Goal: Transaction & Acquisition: Subscribe to service/newsletter

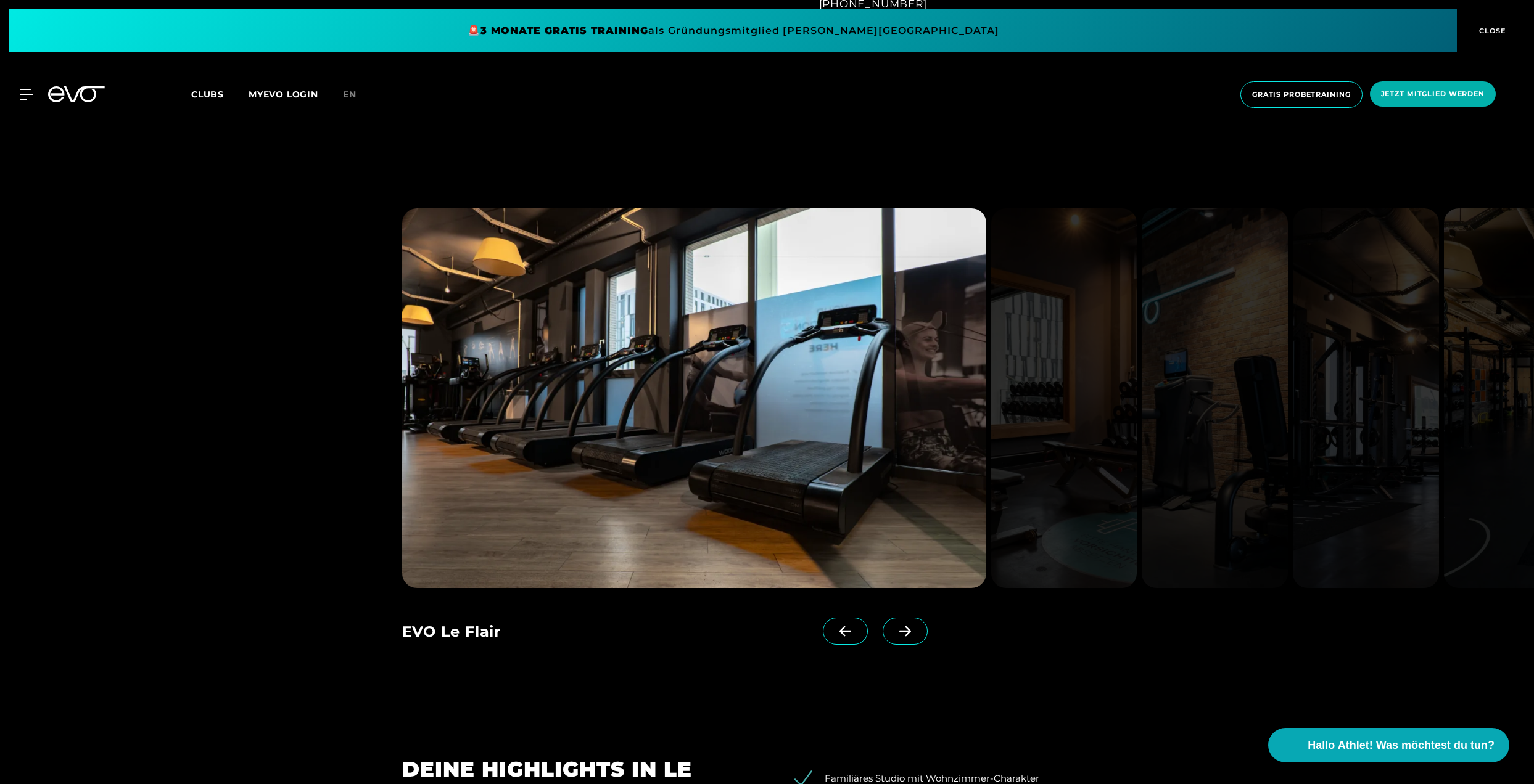
scroll to position [1639, 0]
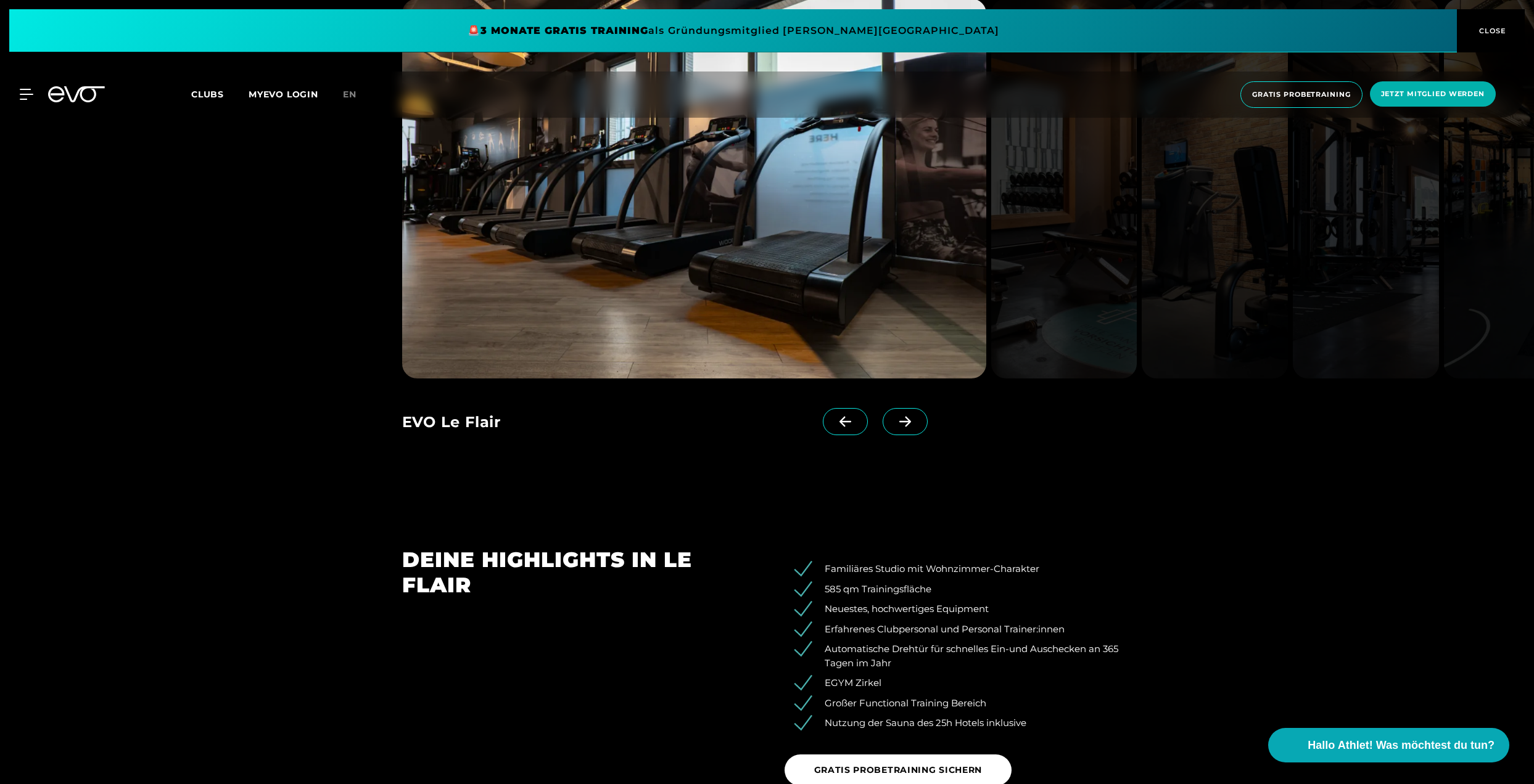
click at [909, 422] on icon at bounding box center [904, 422] width 11 height 11
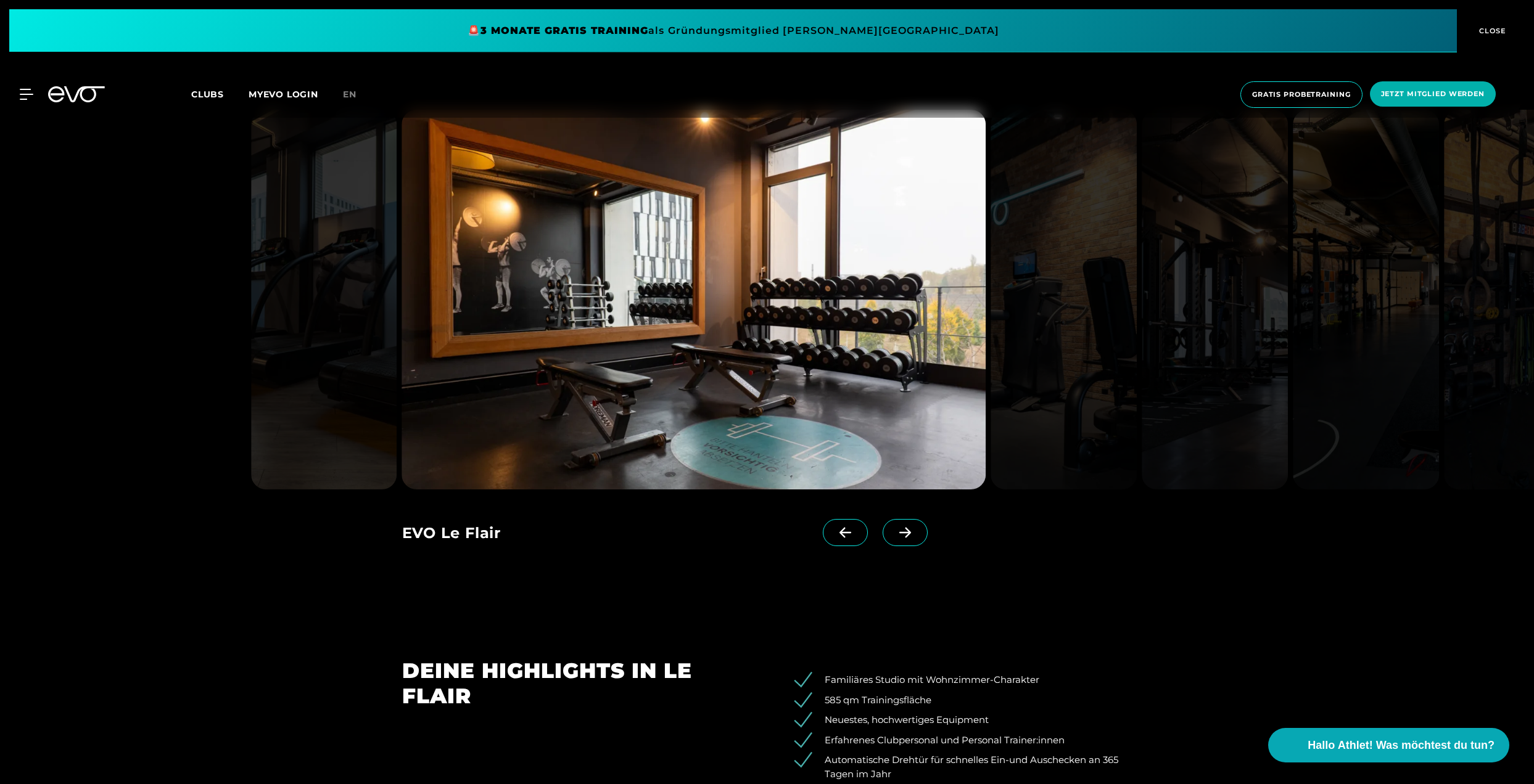
scroll to position [1426, 0]
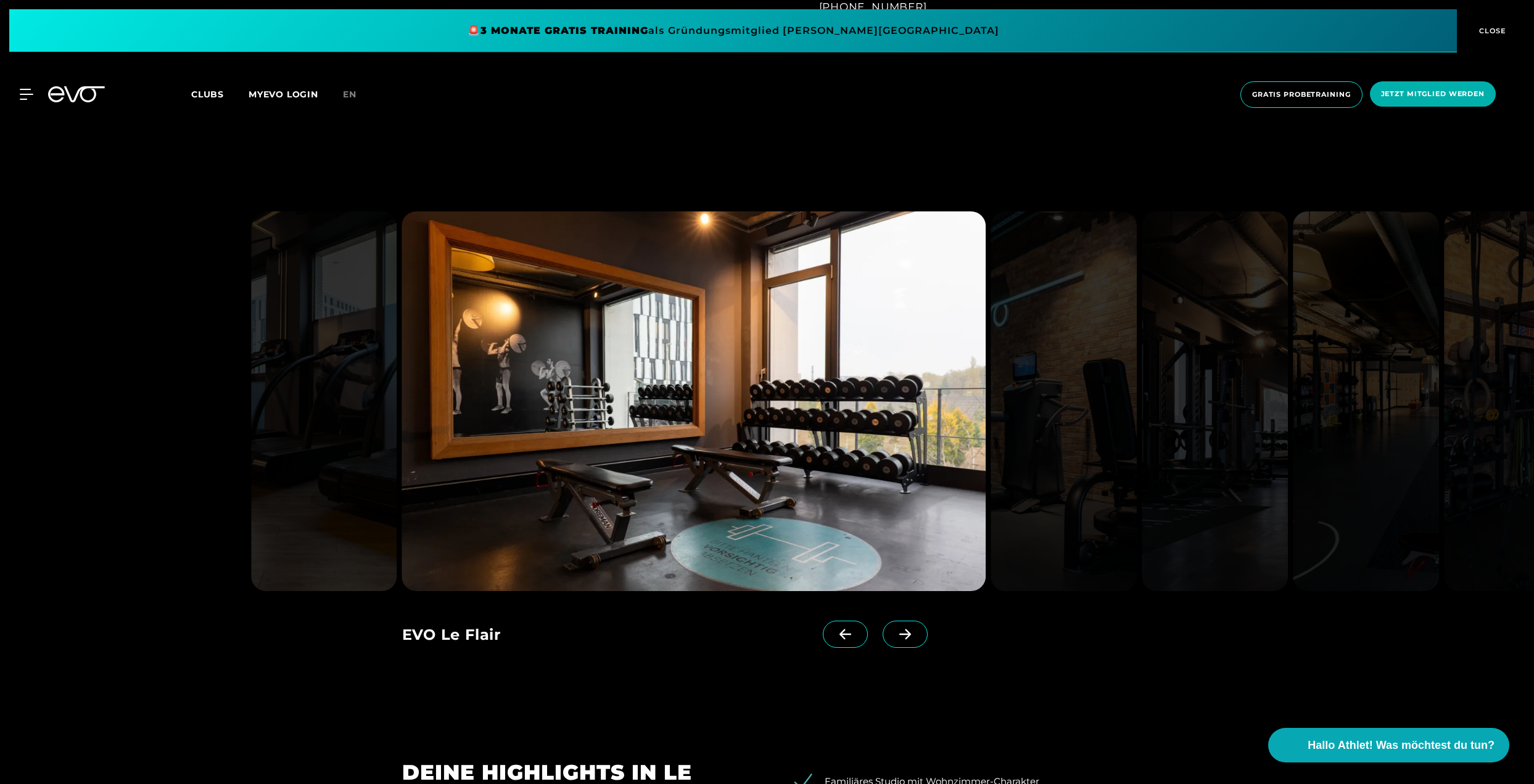
click at [907, 632] on icon at bounding box center [904, 634] width 11 height 11
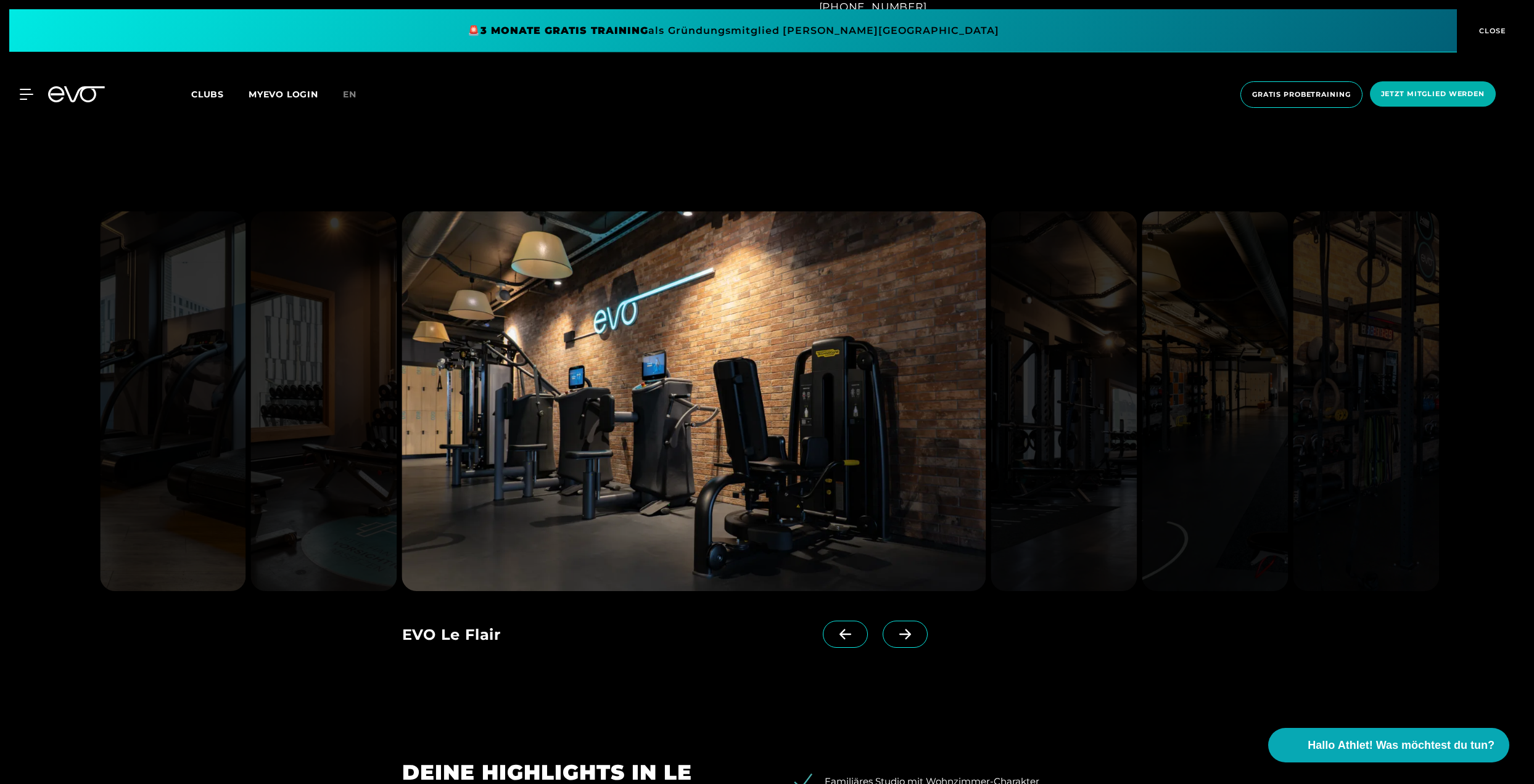
click at [907, 632] on icon at bounding box center [904, 634] width 11 height 11
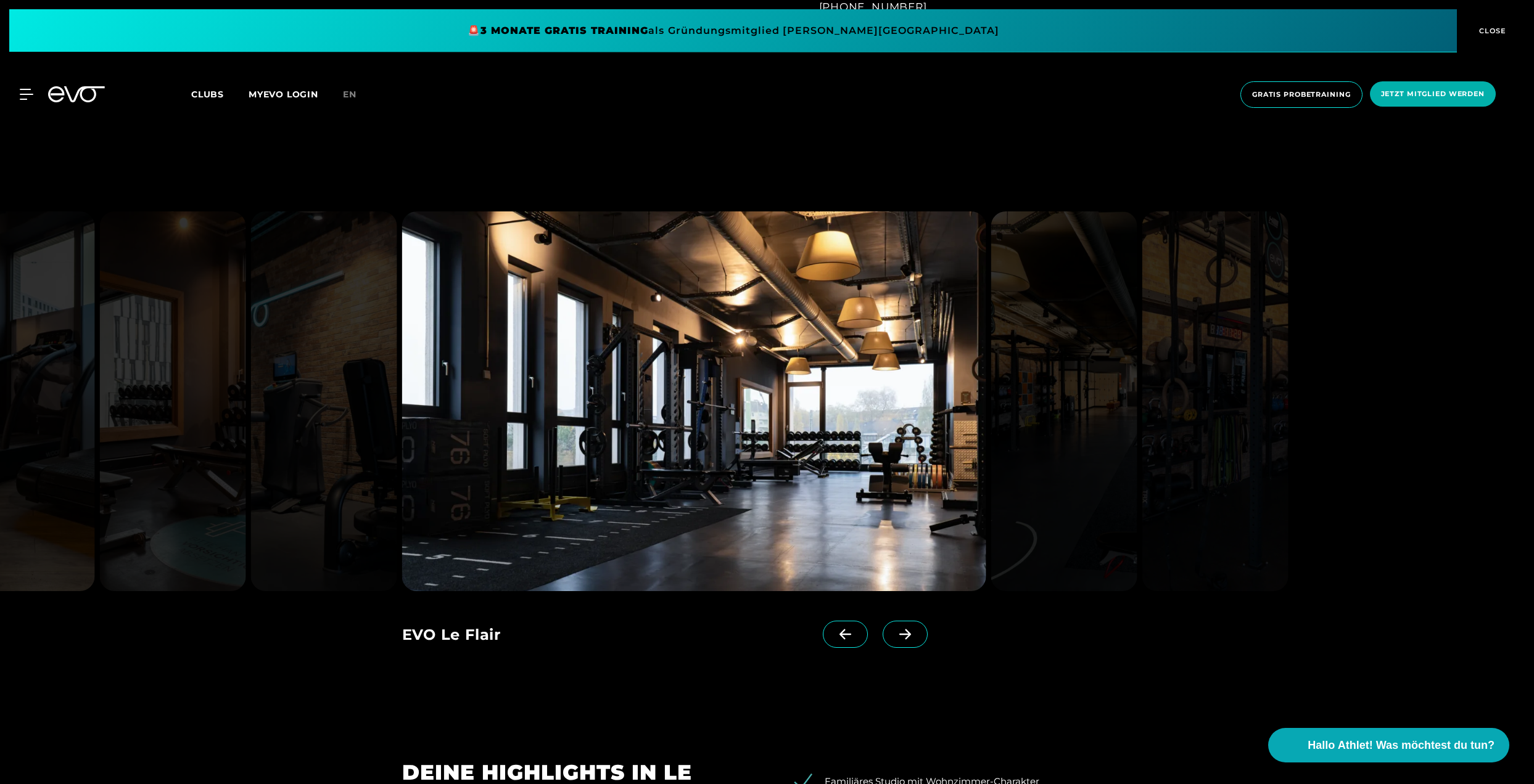
click at [907, 632] on icon at bounding box center [904, 634] width 11 height 11
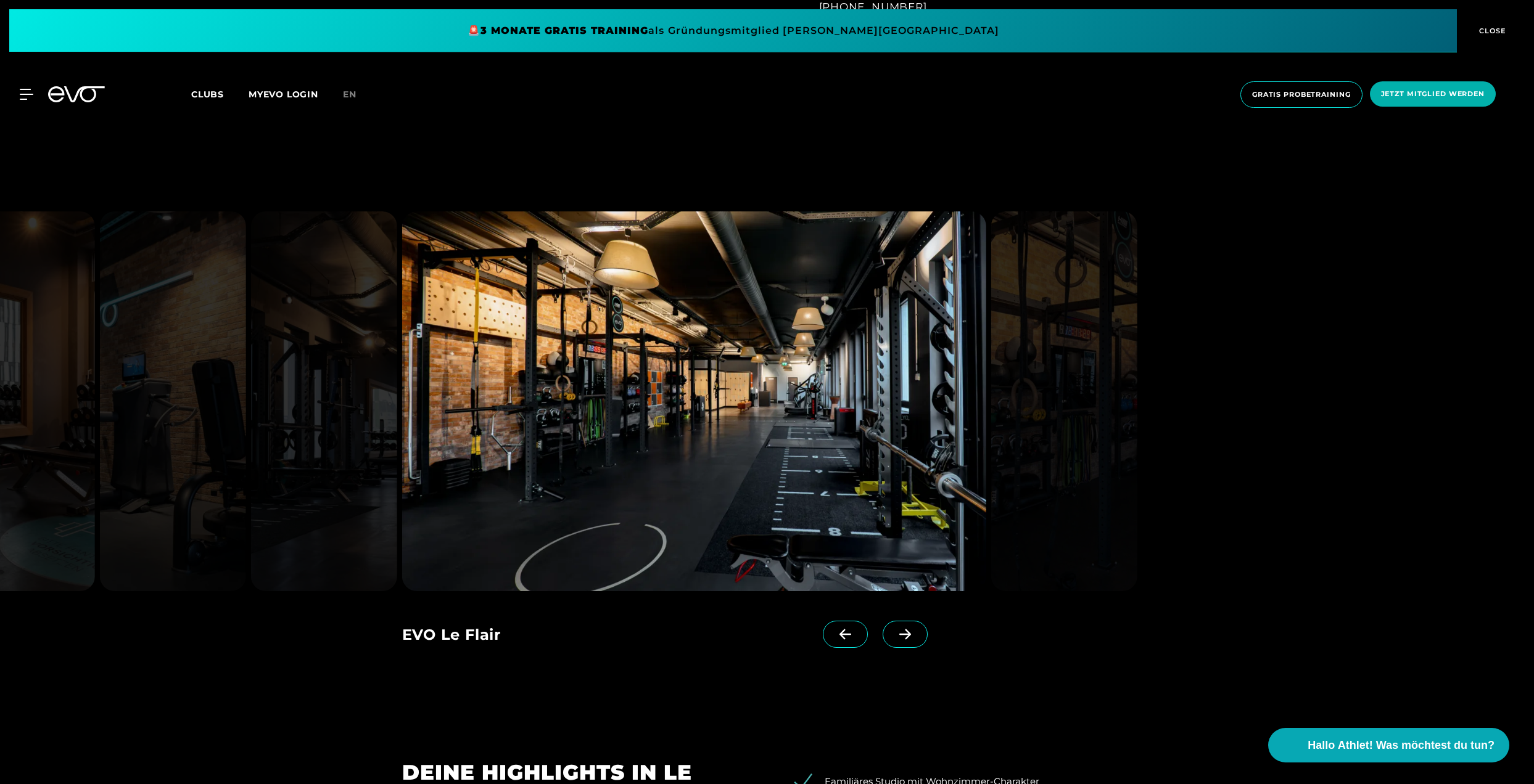
click at [907, 632] on icon at bounding box center [904, 634] width 11 height 11
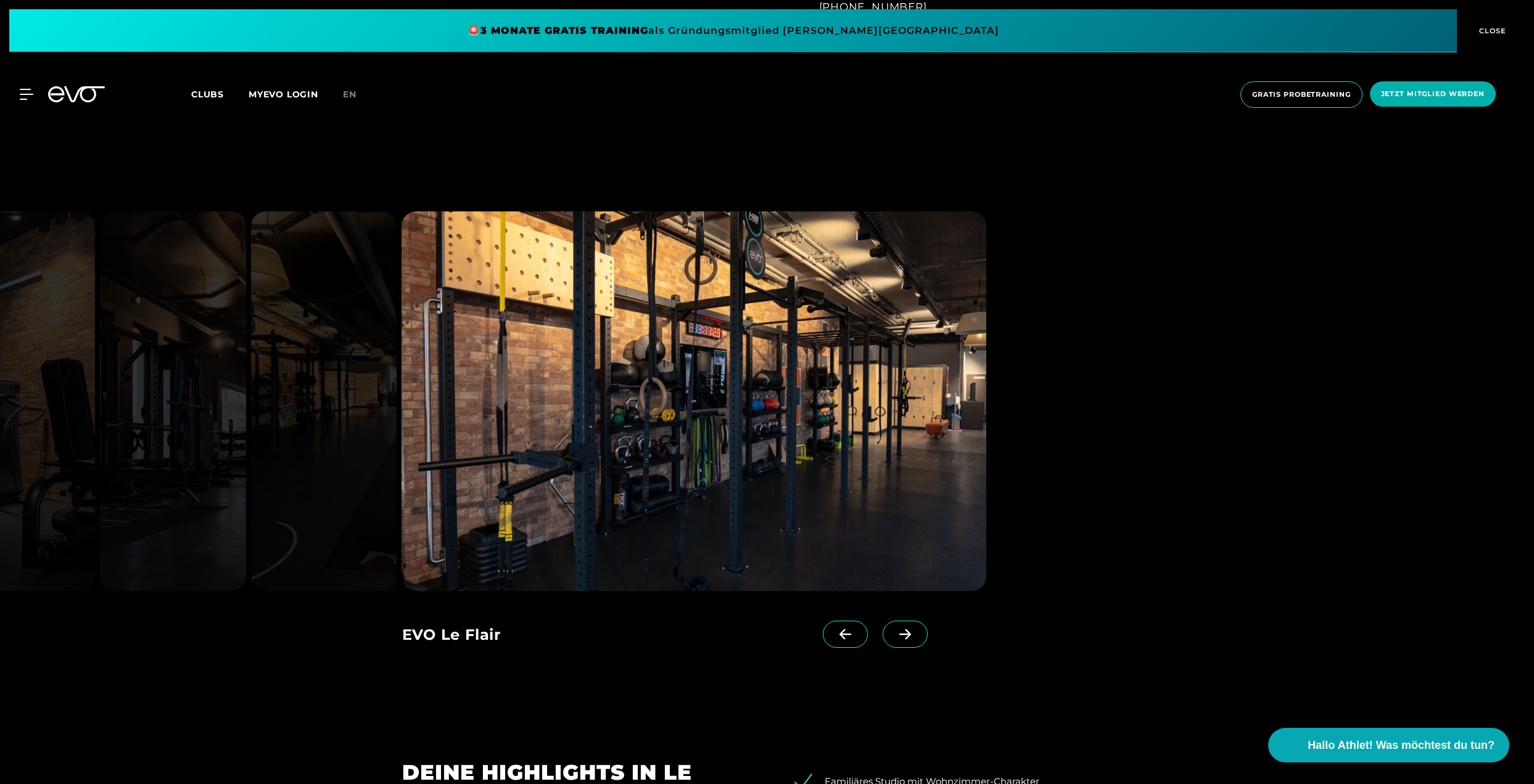
click at [907, 632] on icon at bounding box center [904, 634] width 11 height 11
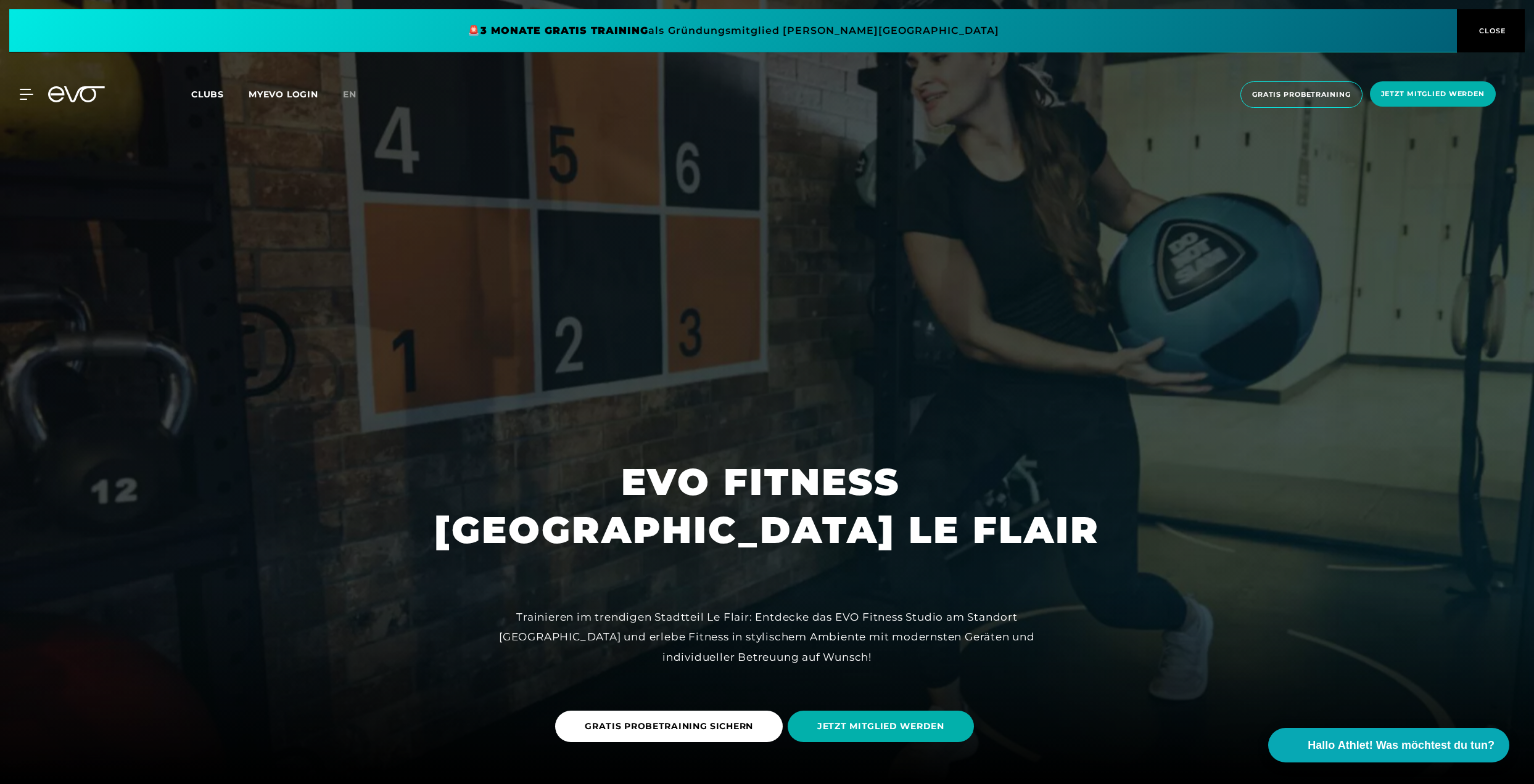
scroll to position [0, 0]
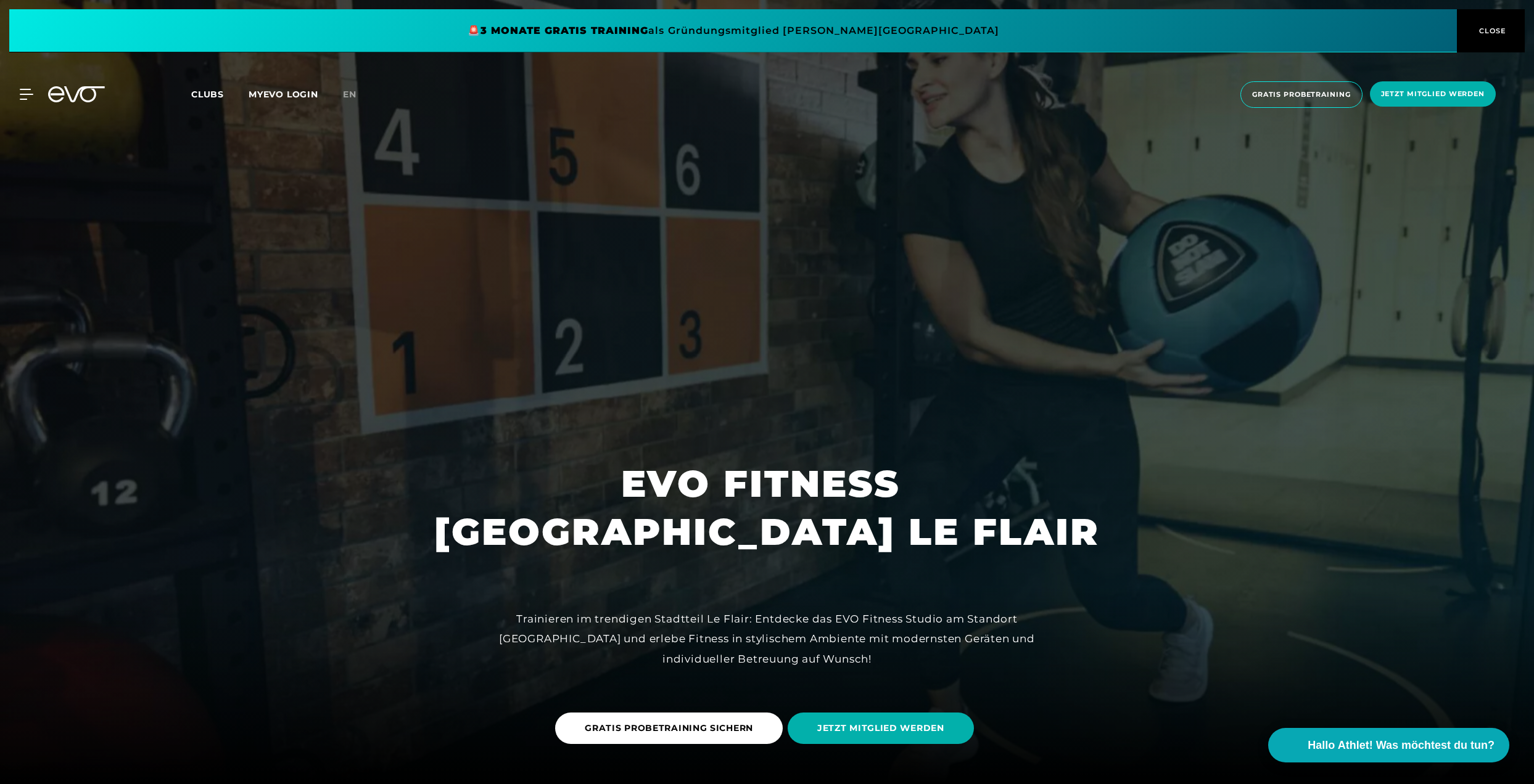
click at [197, 94] on span "Clubs" at bounding box center [207, 95] width 33 height 11
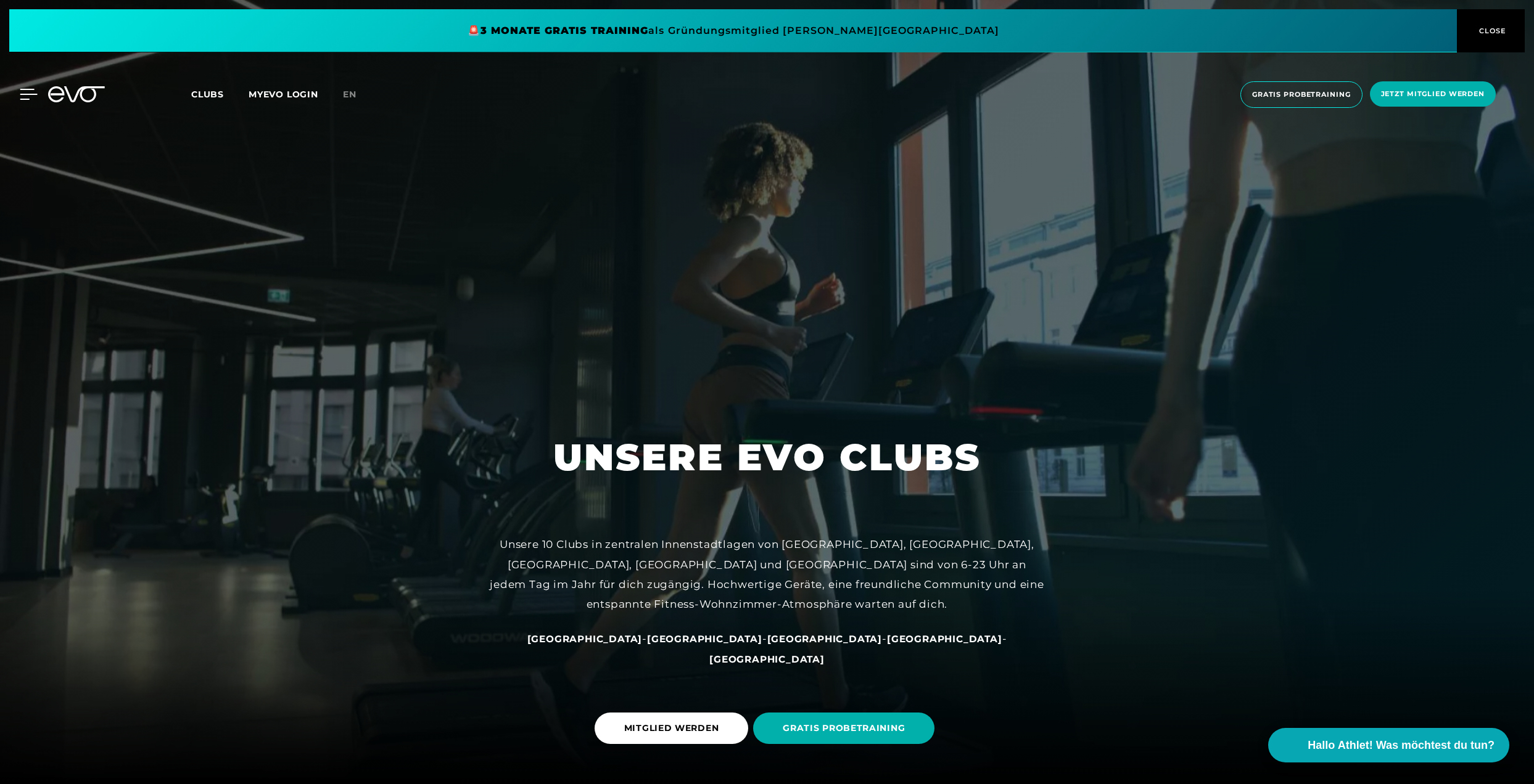
click at [26, 95] on icon at bounding box center [28, 95] width 18 height 11
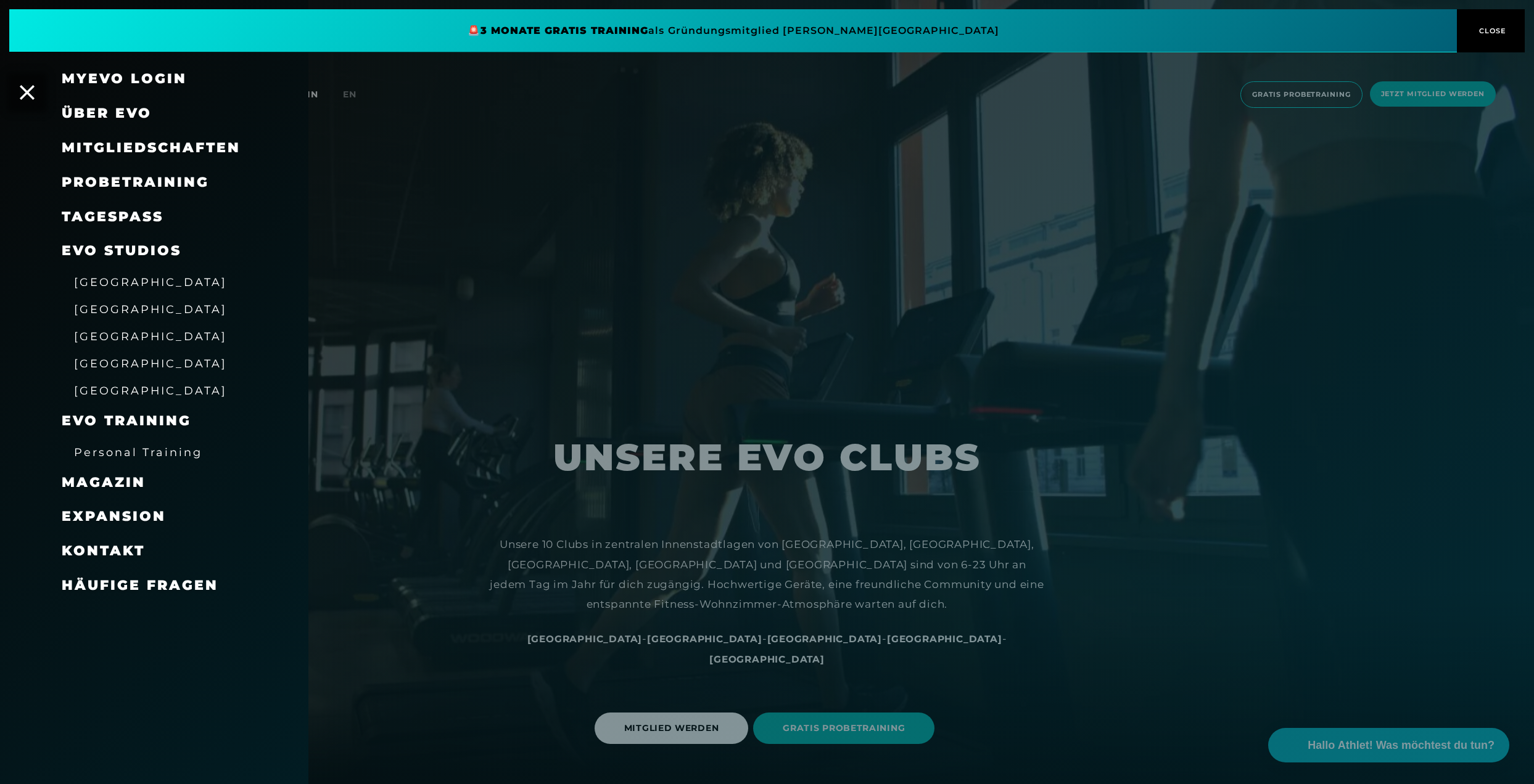
click at [126, 148] on span "Mitgliedschaften" at bounding box center [151, 147] width 179 height 16
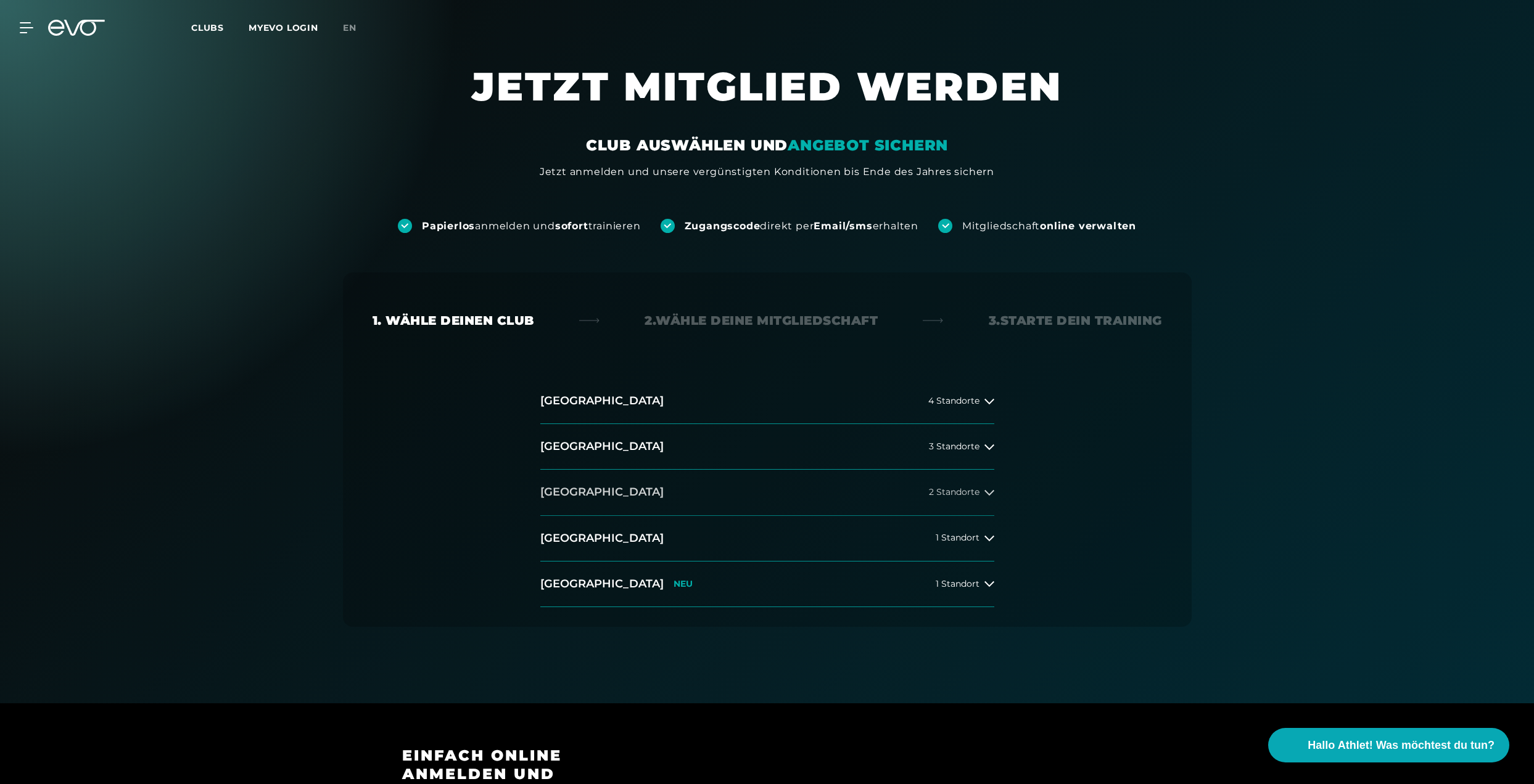
click at [991, 494] on icon at bounding box center [989, 493] width 10 height 10
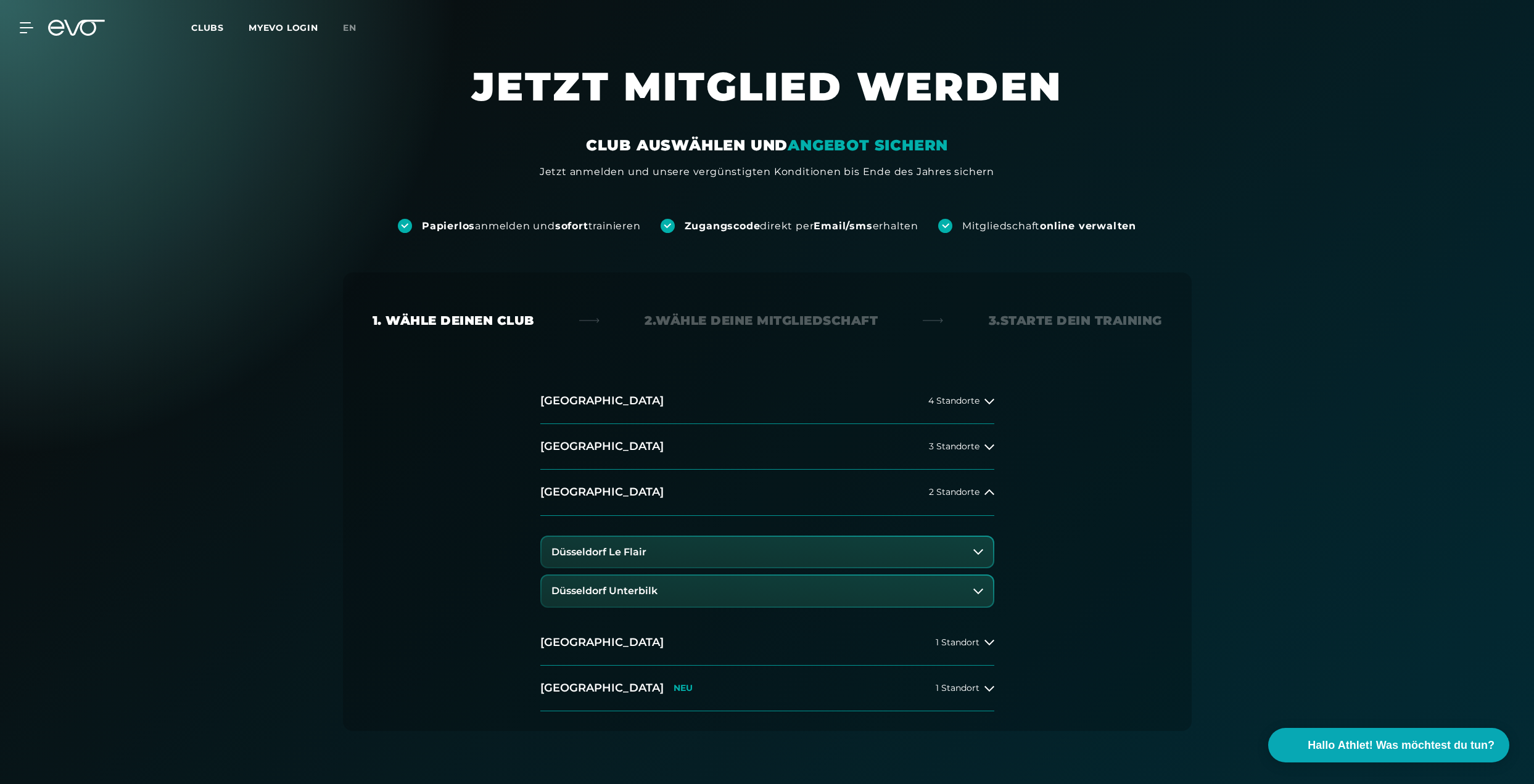
click at [738, 550] on button "Düsseldorf Le Flair" at bounding box center [767, 552] width 452 height 31
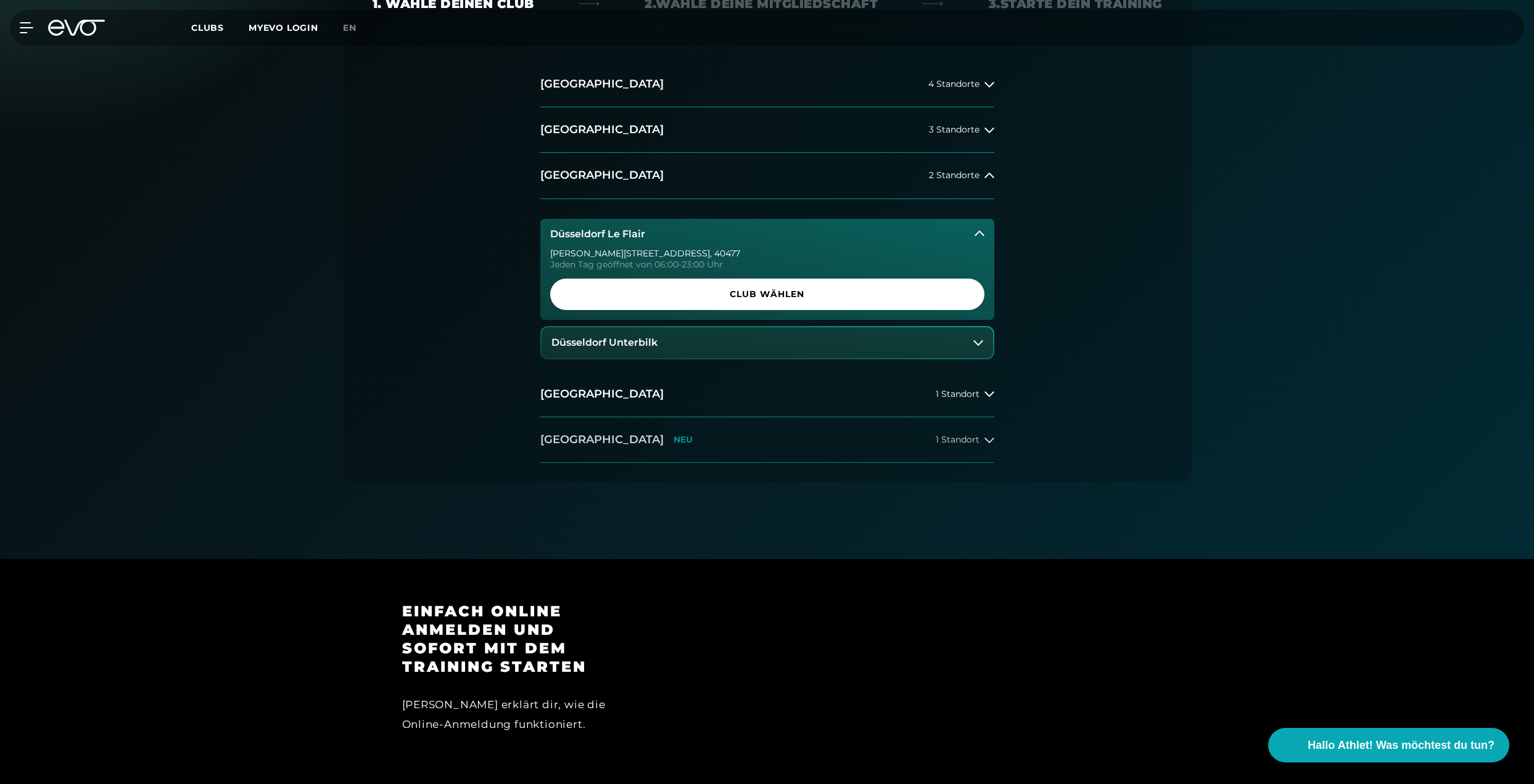
scroll to position [297, 0]
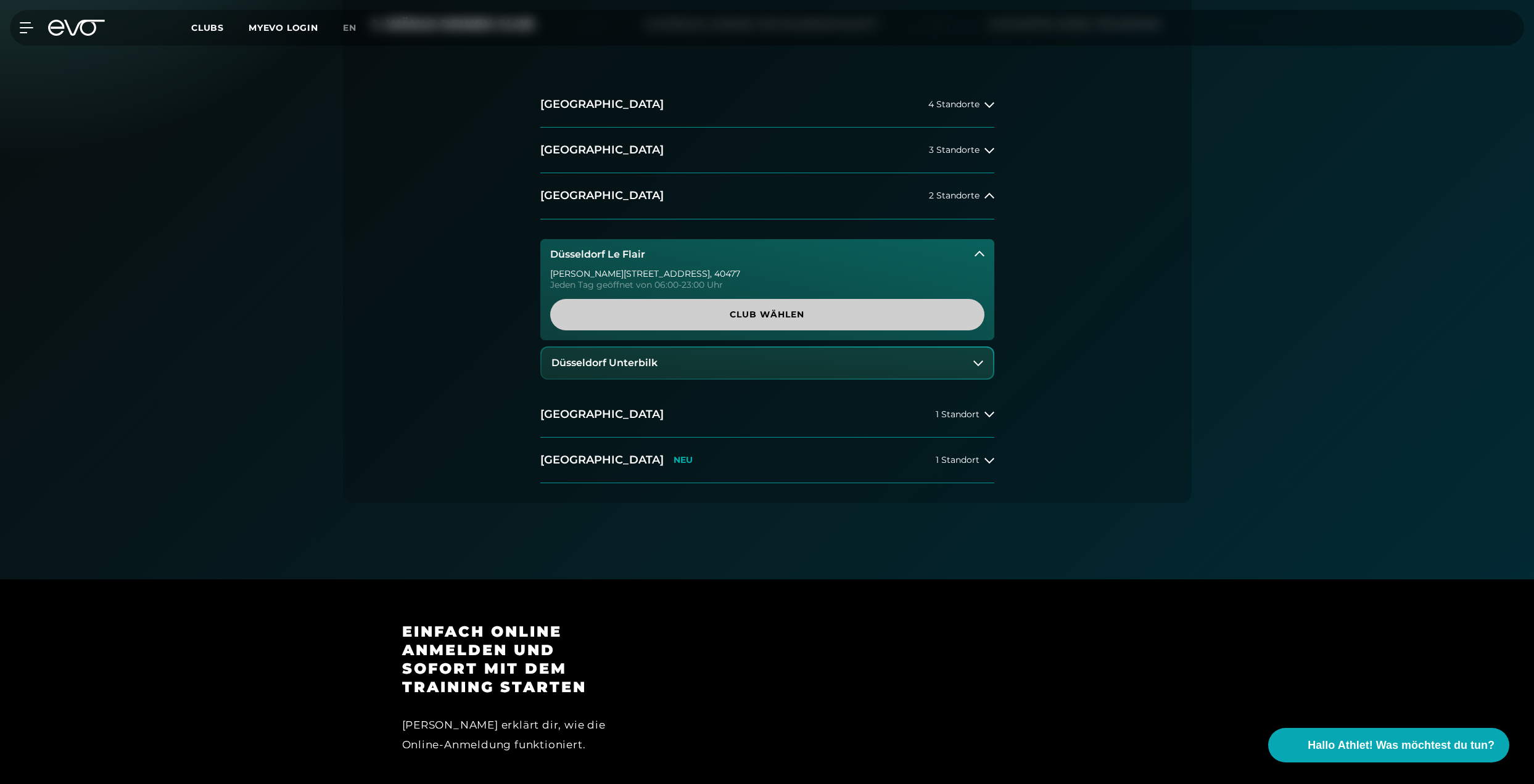
click at [769, 320] on span "Club wählen" at bounding box center [767, 315] width 375 height 13
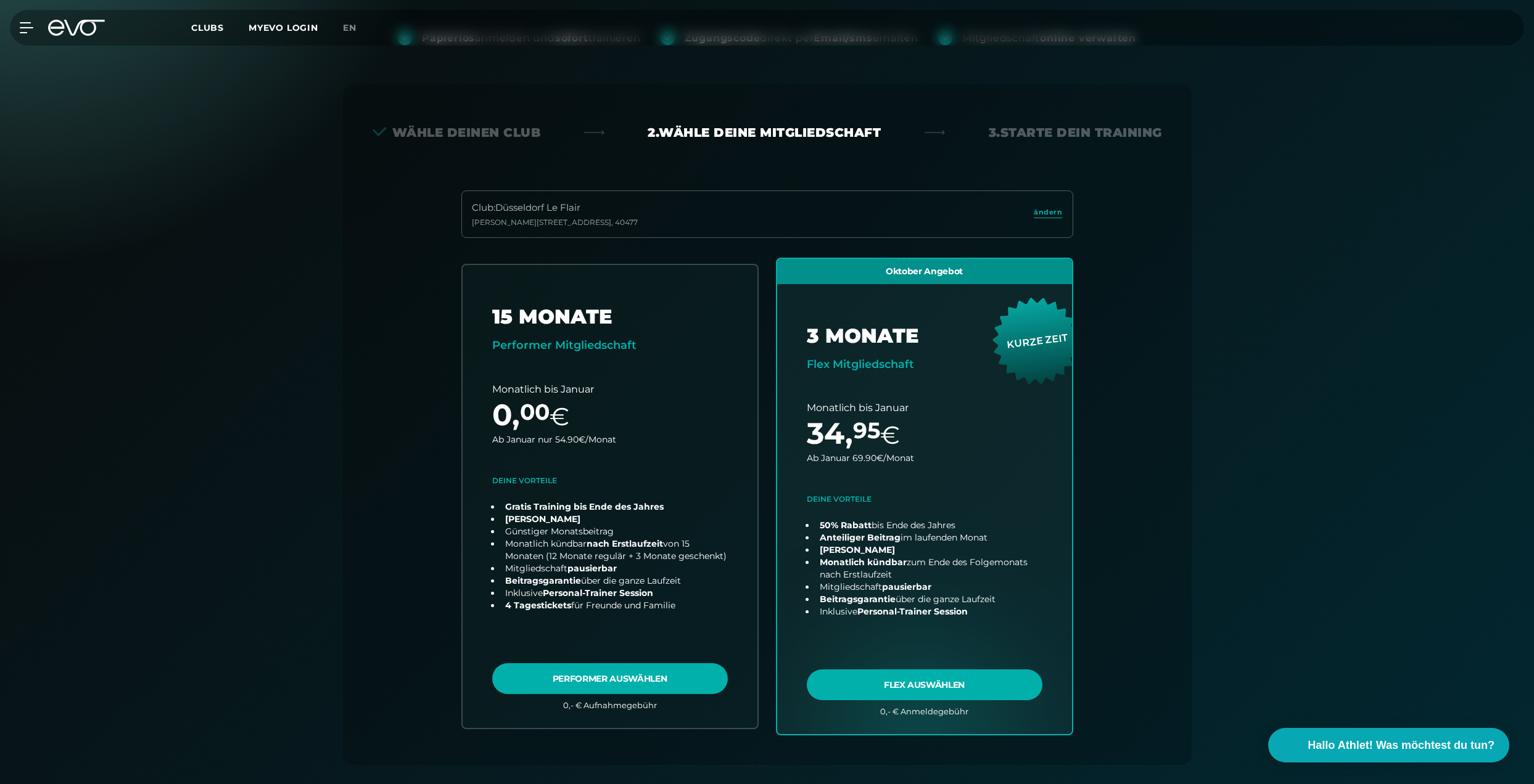
scroll to position [0, 0]
